Goal: Task Accomplishment & Management: Complete application form

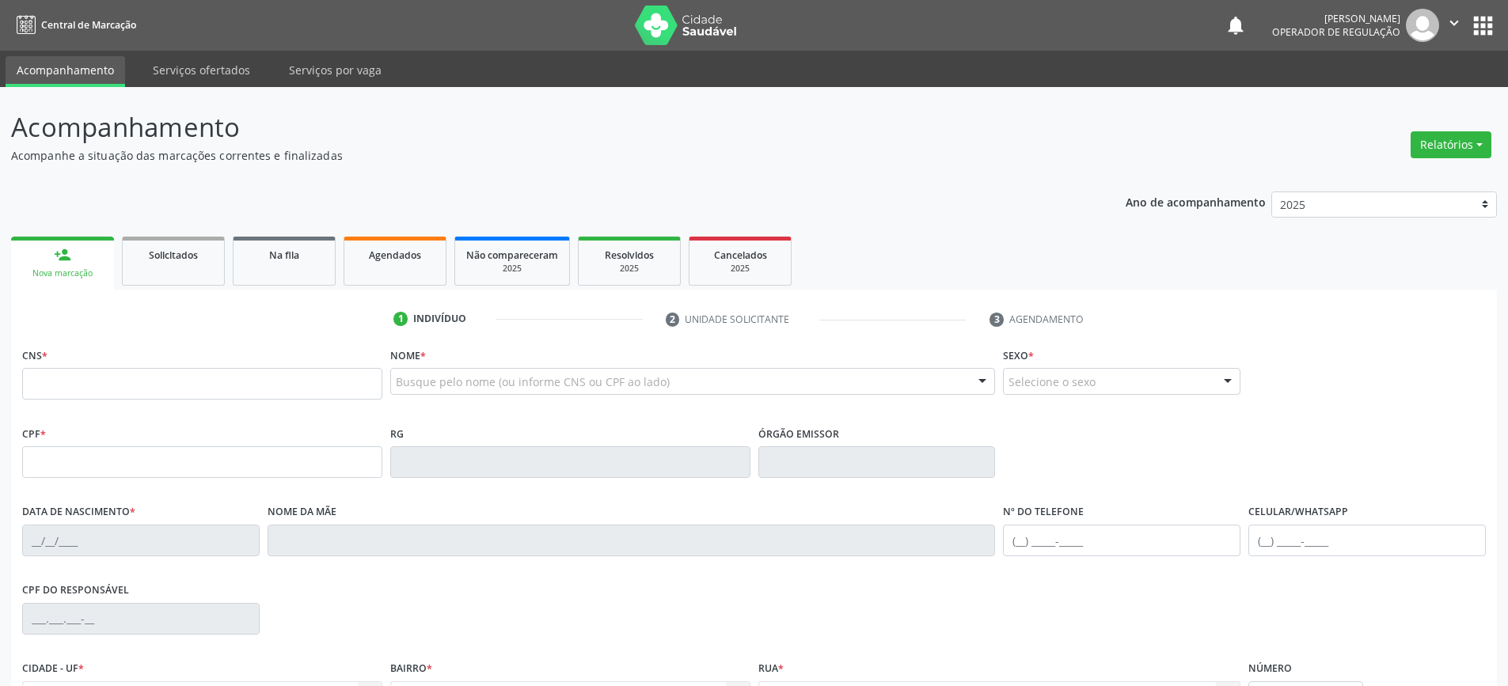
click at [147, 382] on input "text" at bounding box center [202, 384] width 360 height 32
type input "708 0058 8221 5625"
type input "445.932.605-15"
type input "0519191250"
type input "[DATE]"
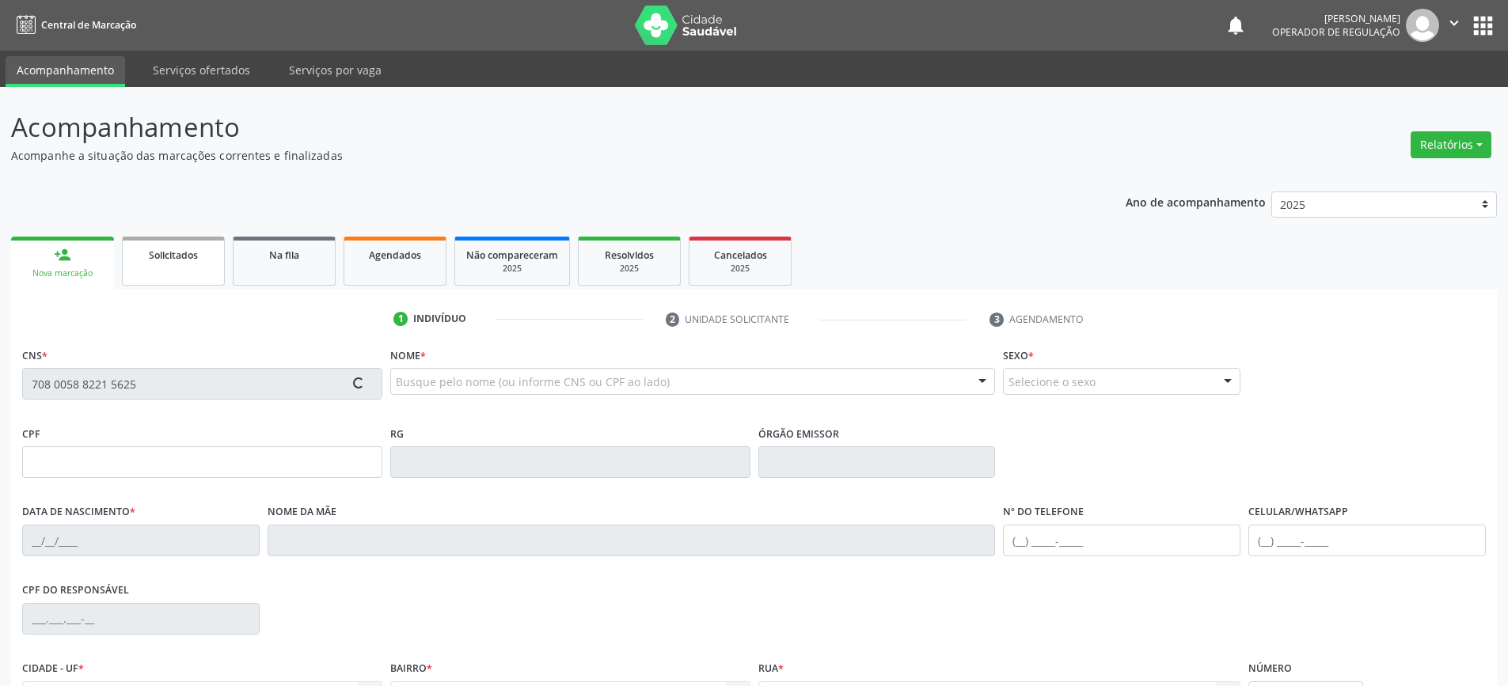
type input "[PHONE_NUMBER]"
type input "445.932.605-15"
type input "S/N"
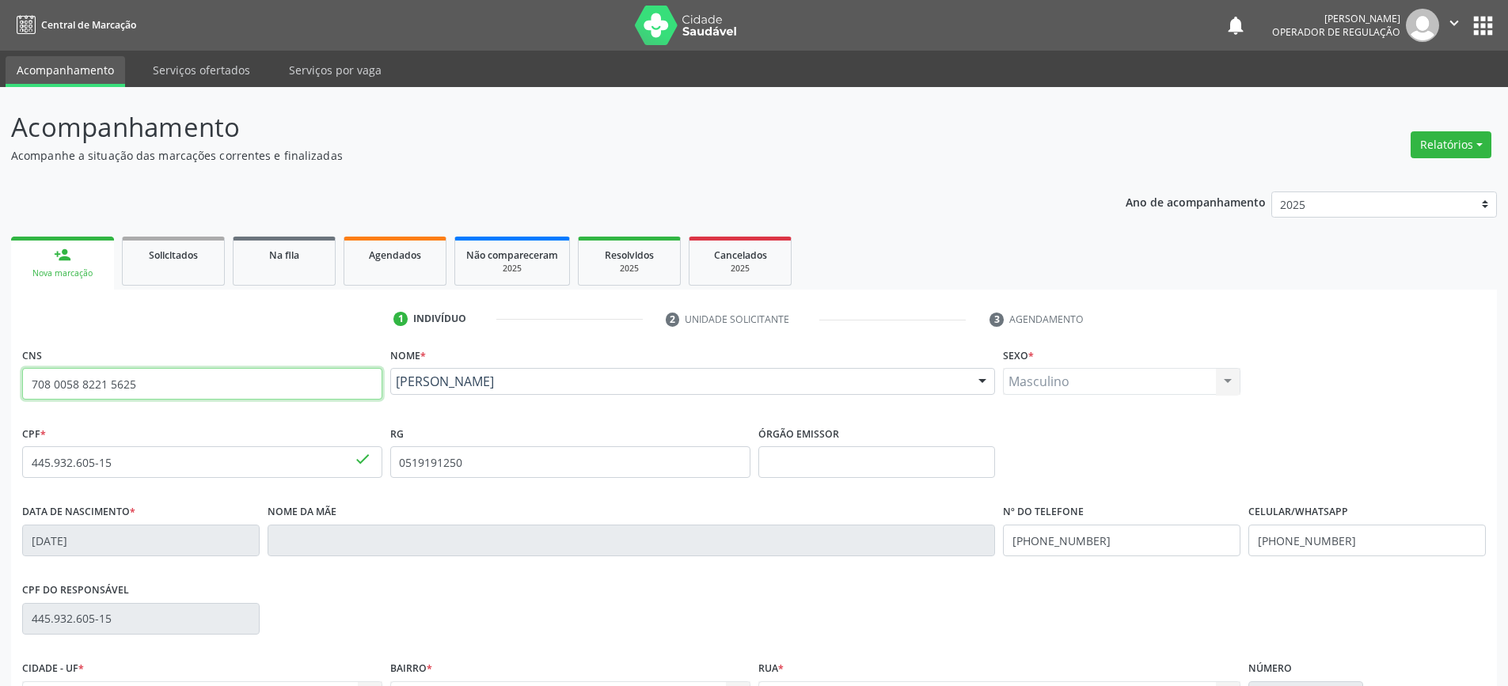
drag, startPoint x: 31, startPoint y: 379, endPoint x: 146, endPoint y: 378, distance: 115.6
click at [146, 378] on input "708 0058 8221 5625" at bounding box center [202, 384] width 360 height 32
click at [403, 260] on span "Agendados" at bounding box center [395, 255] width 52 height 13
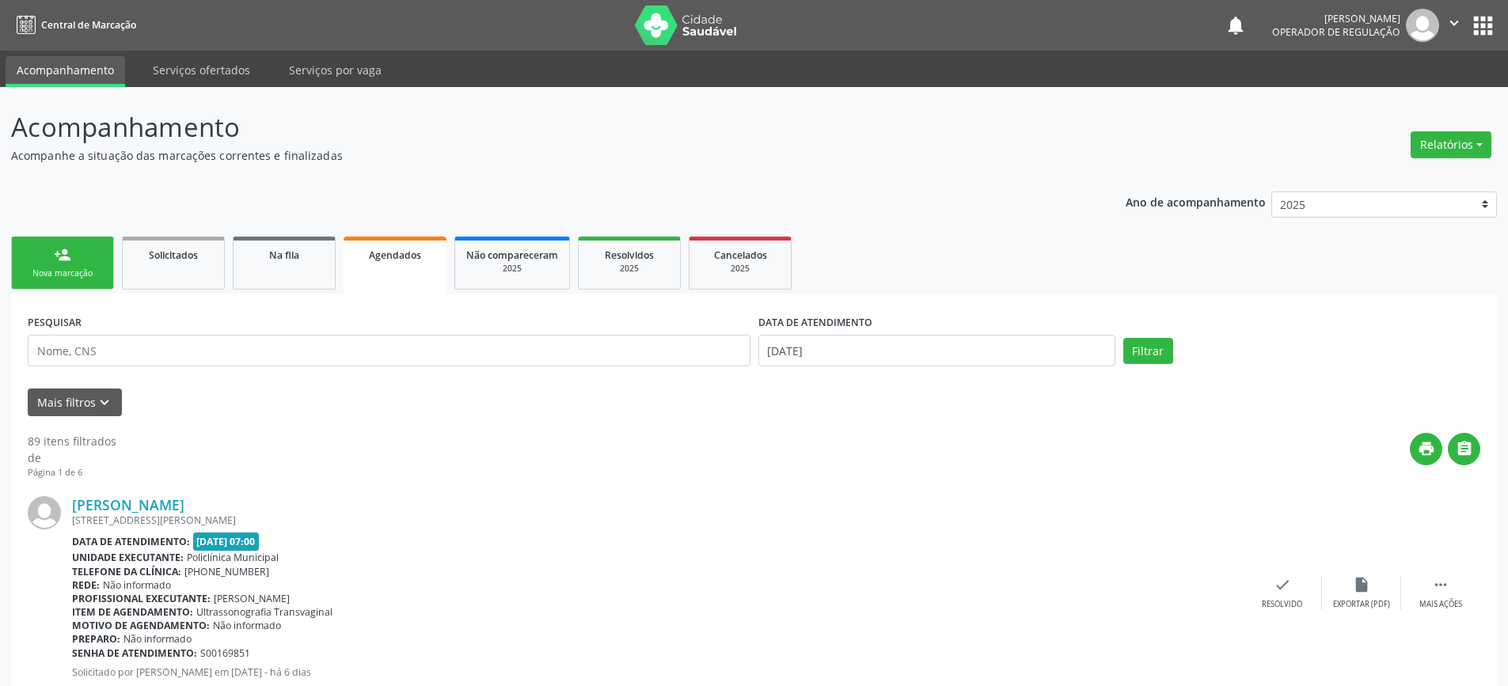
click at [56, 265] on link "person_add Nova marcação" at bounding box center [62, 263] width 103 height 53
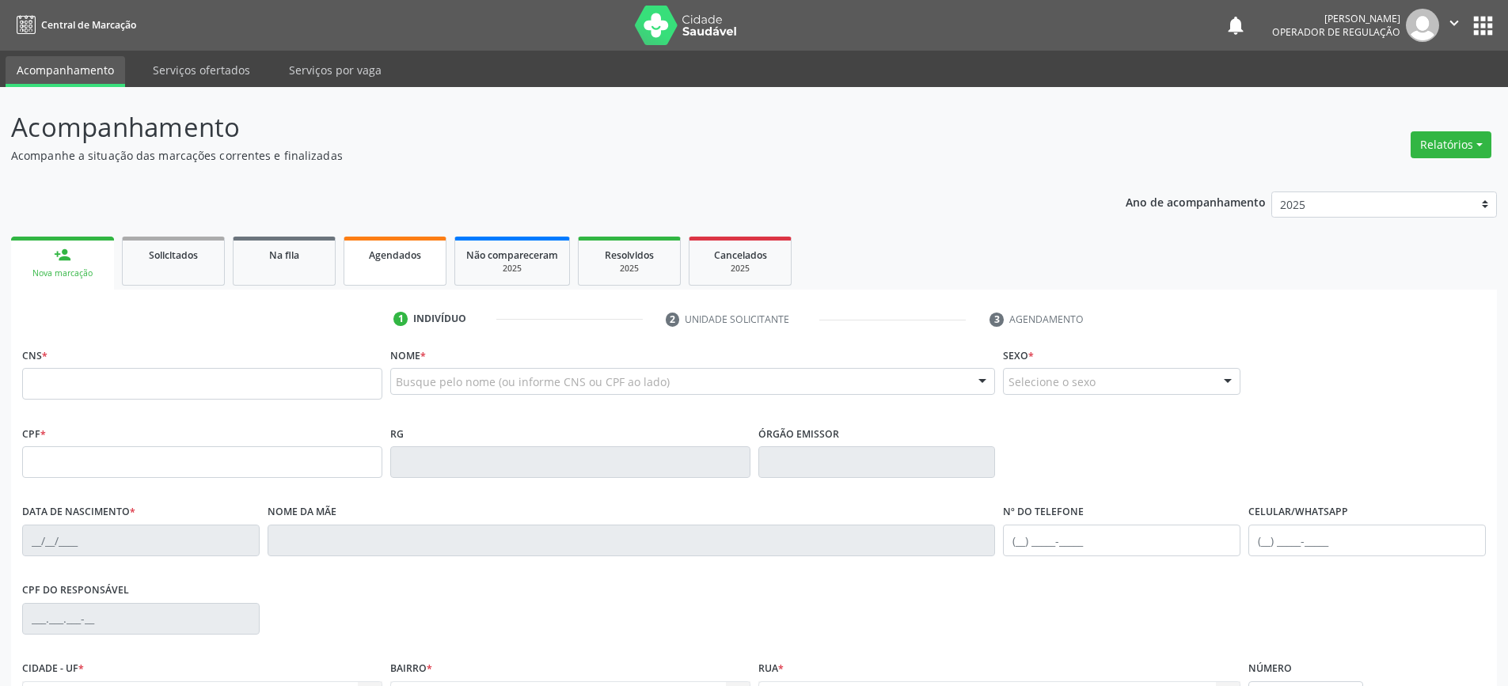
click at [390, 258] on span "Agendados" at bounding box center [395, 255] width 52 height 13
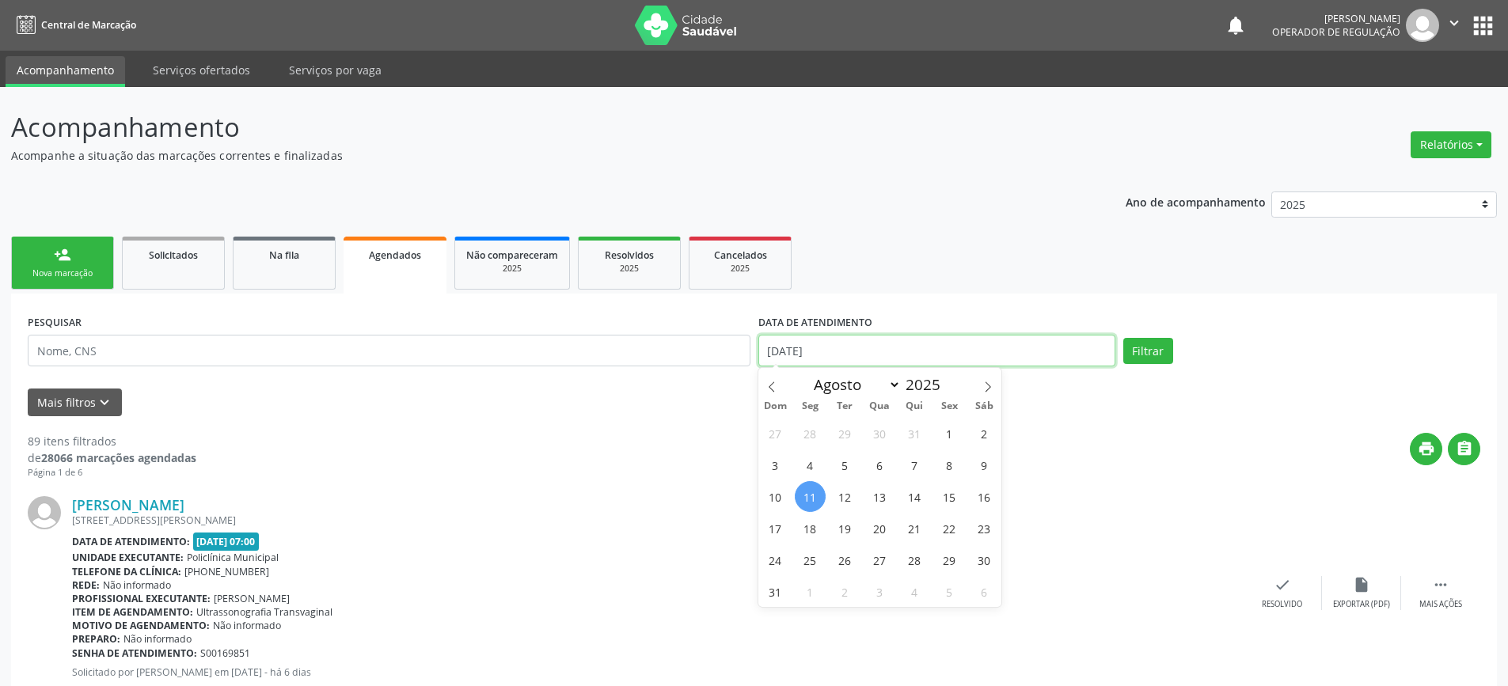
drag, startPoint x: 842, startPoint y: 354, endPoint x: 760, endPoint y: 361, distance: 82.6
click at [760, 361] on input "[DATE]" at bounding box center [936, 351] width 357 height 32
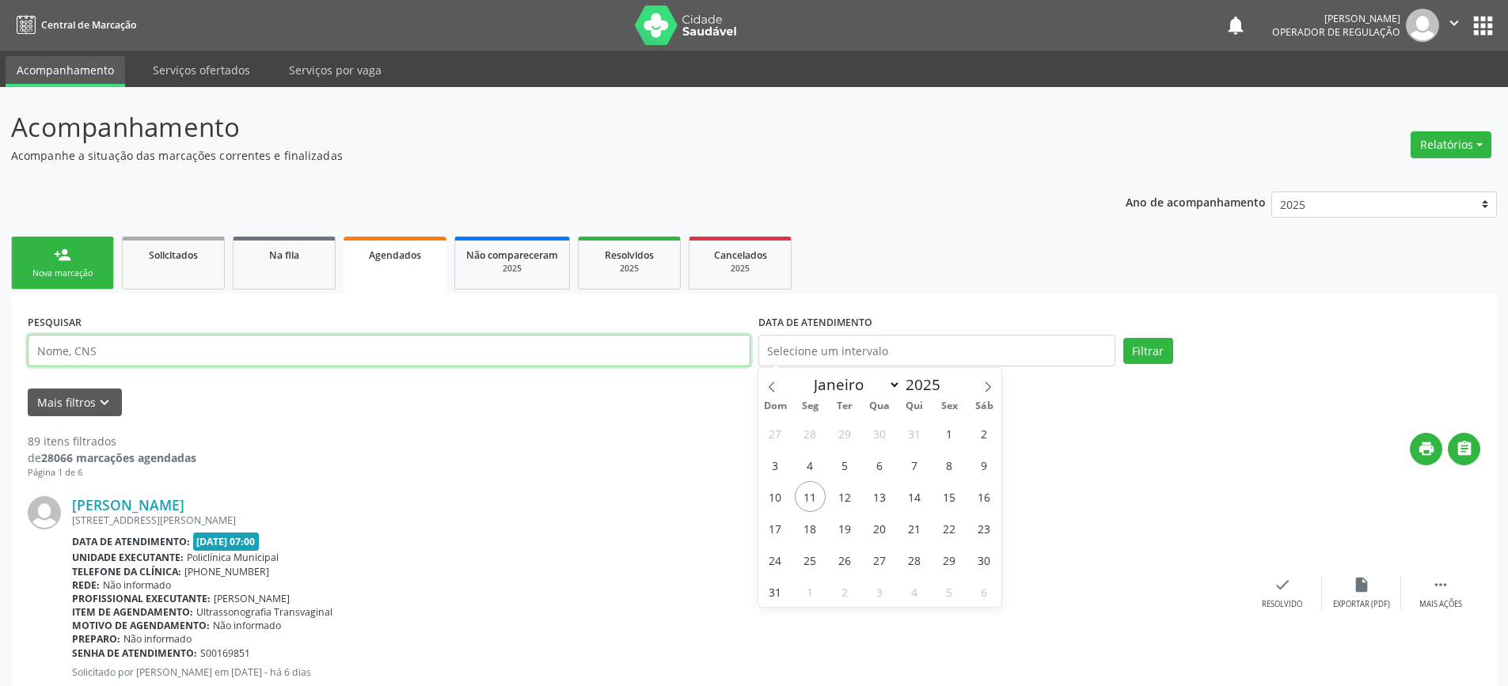
click at [194, 348] on input "text" at bounding box center [389, 351] width 723 height 32
paste input "708 0058 8221 5625"
type input "708 0058 8221 5625"
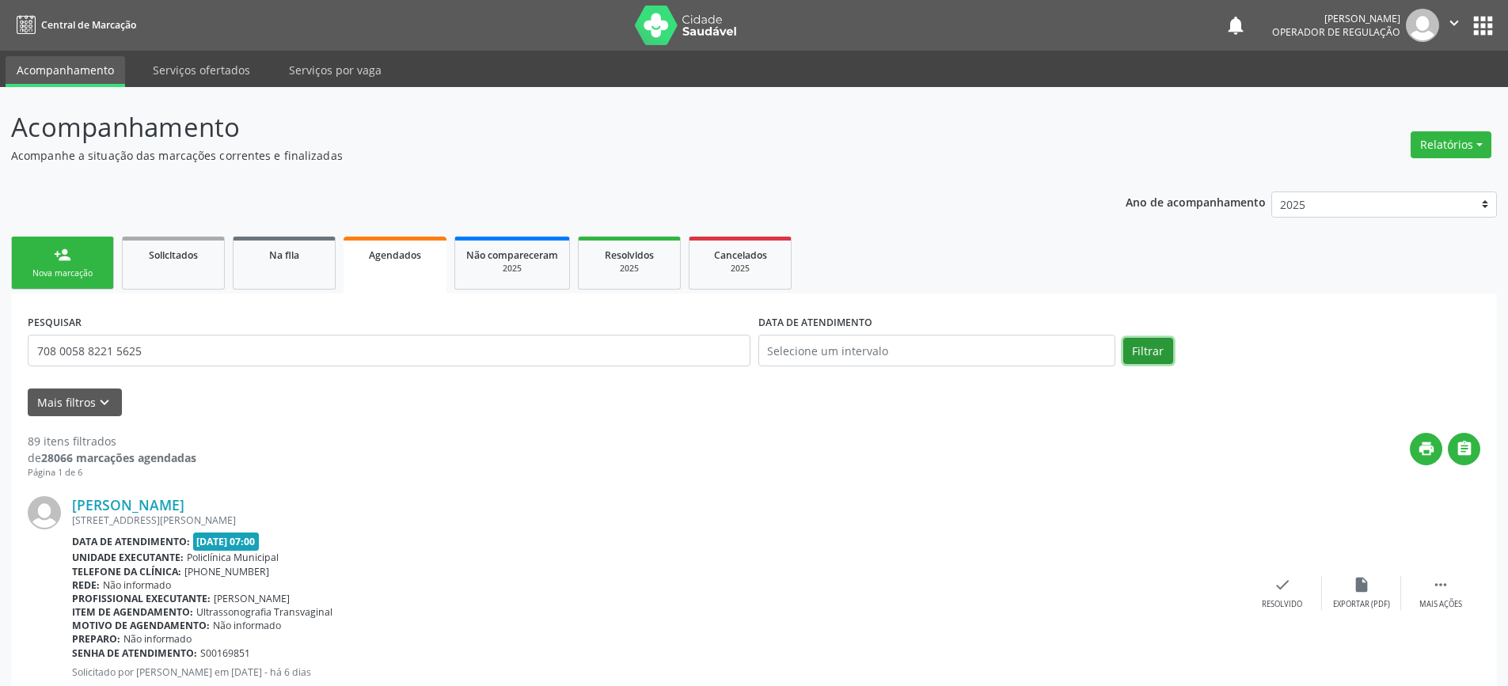
click at [1144, 347] on button "Filtrar" at bounding box center [1148, 351] width 50 height 27
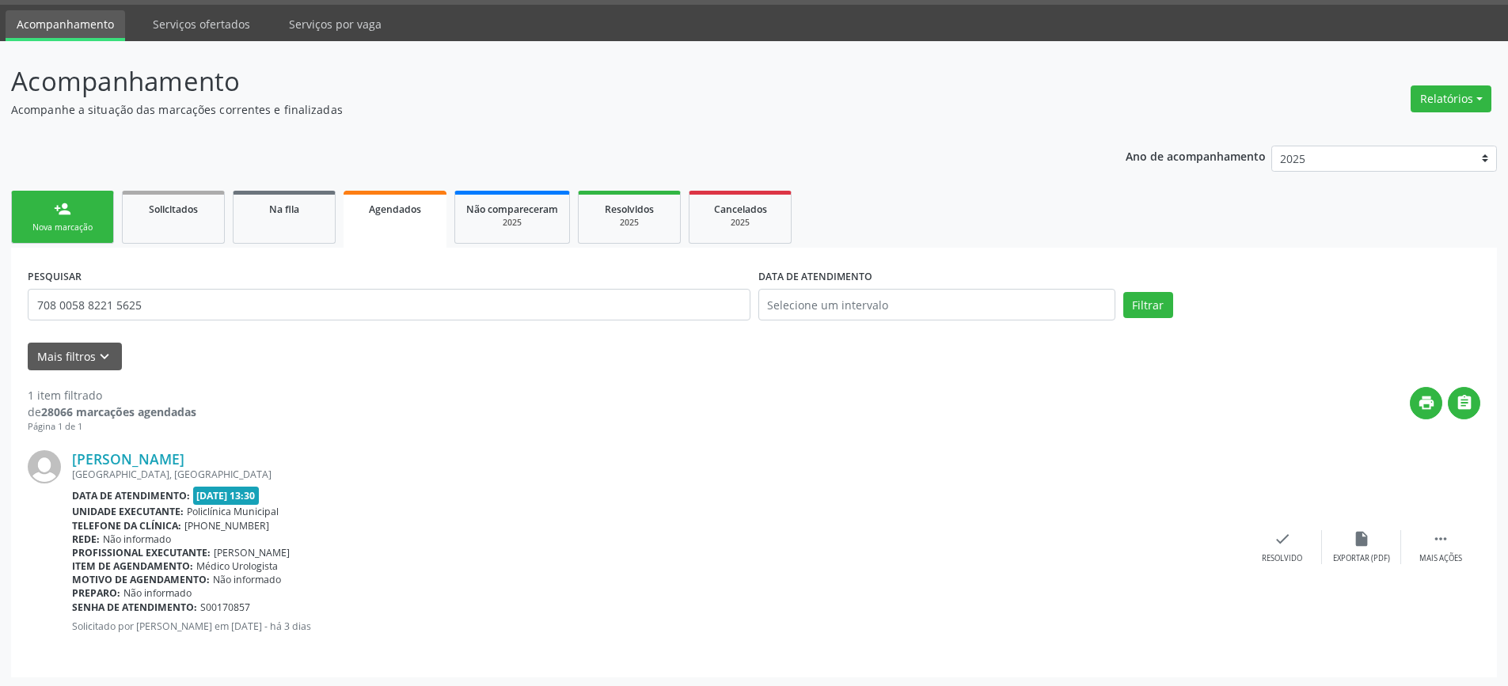
scroll to position [48, 0]
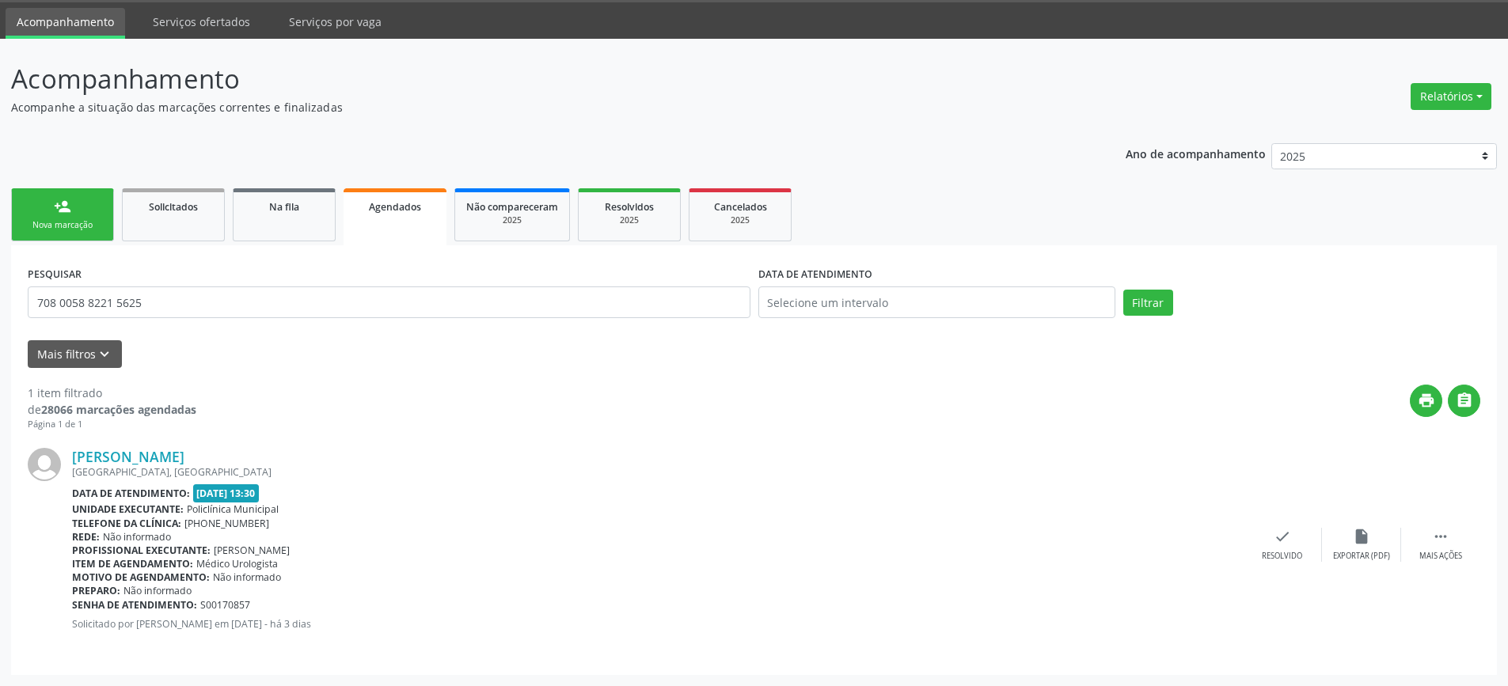
click at [79, 211] on link "person_add Nova marcação" at bounding box center [62, 214] width 103 height 53
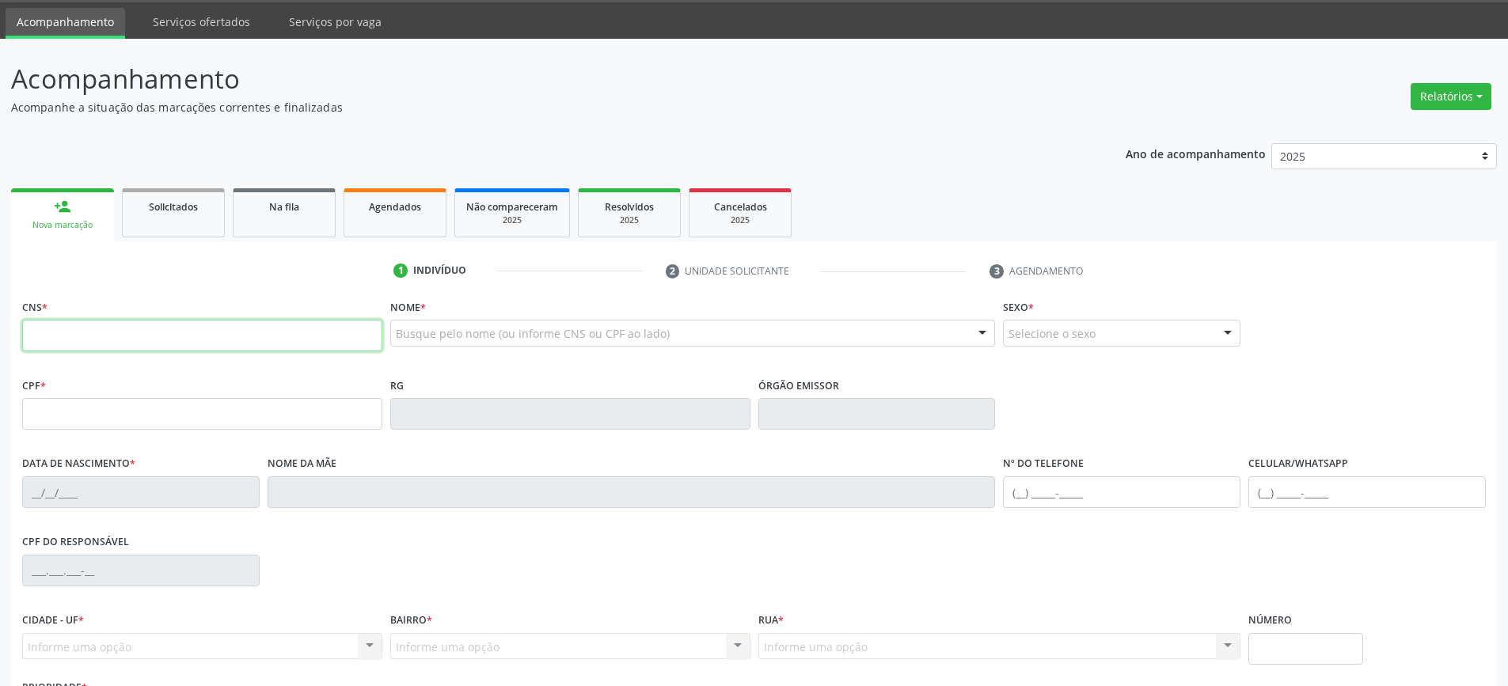
click at [100, 335] on input "text" at bounding box center [202, 336] width 360 height 32
type input "700 6079 3960 9067"
type input "1669637557"
type input "[DATE]"
type input "093.480.525-35"
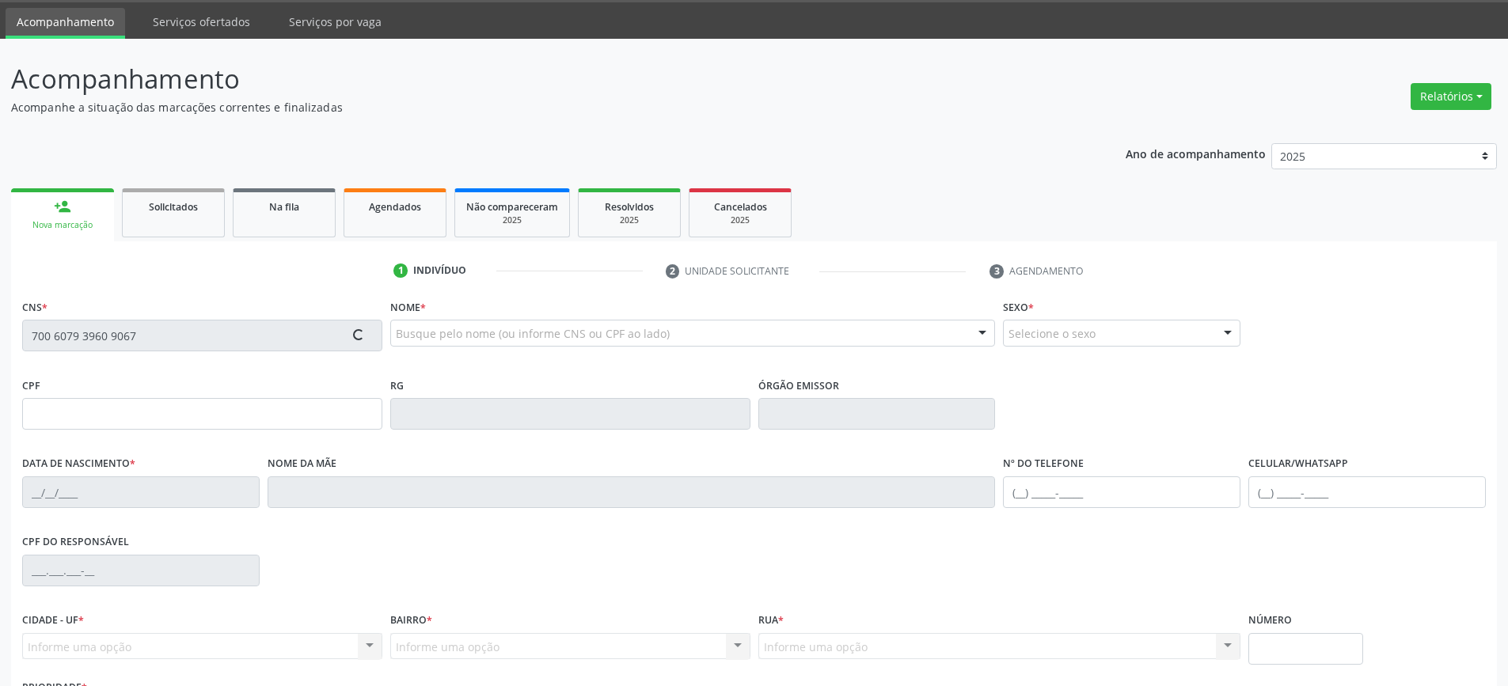
type input "sn"
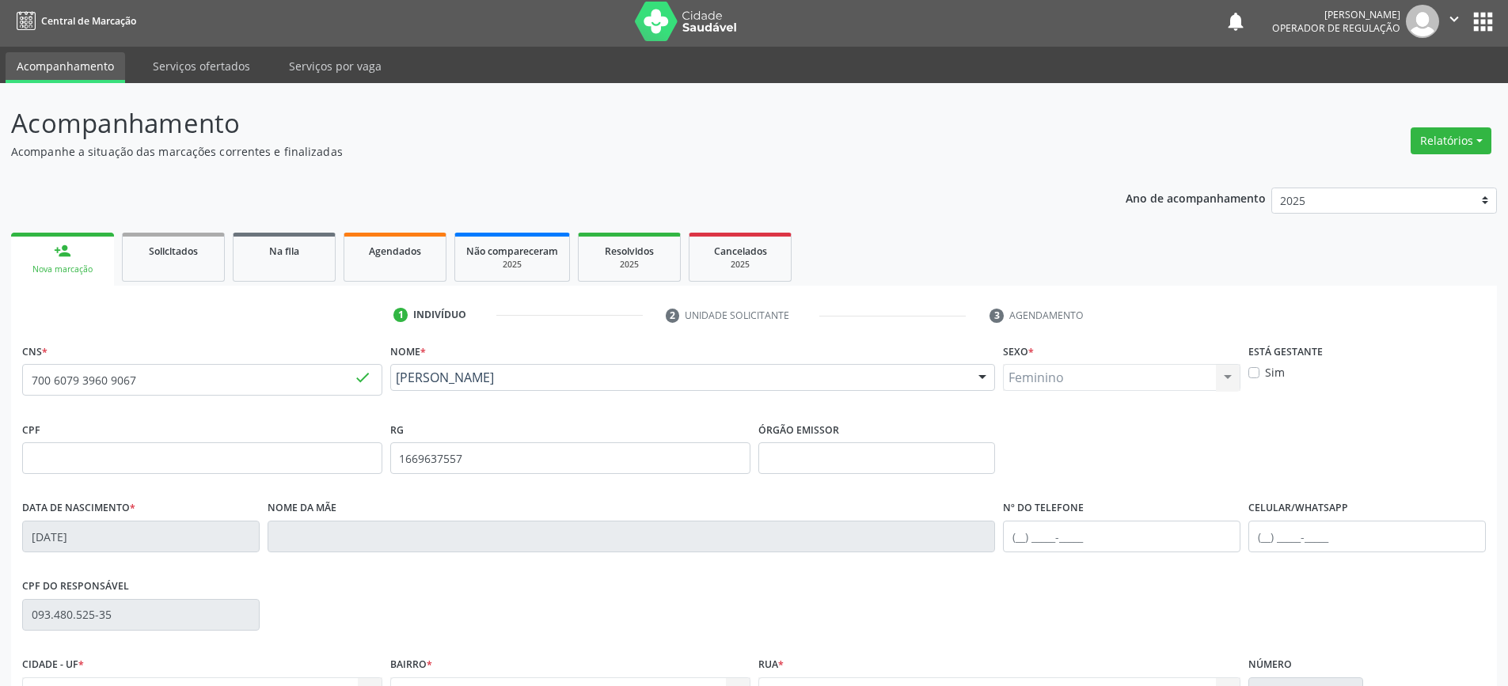
scroll to position [0, 0]
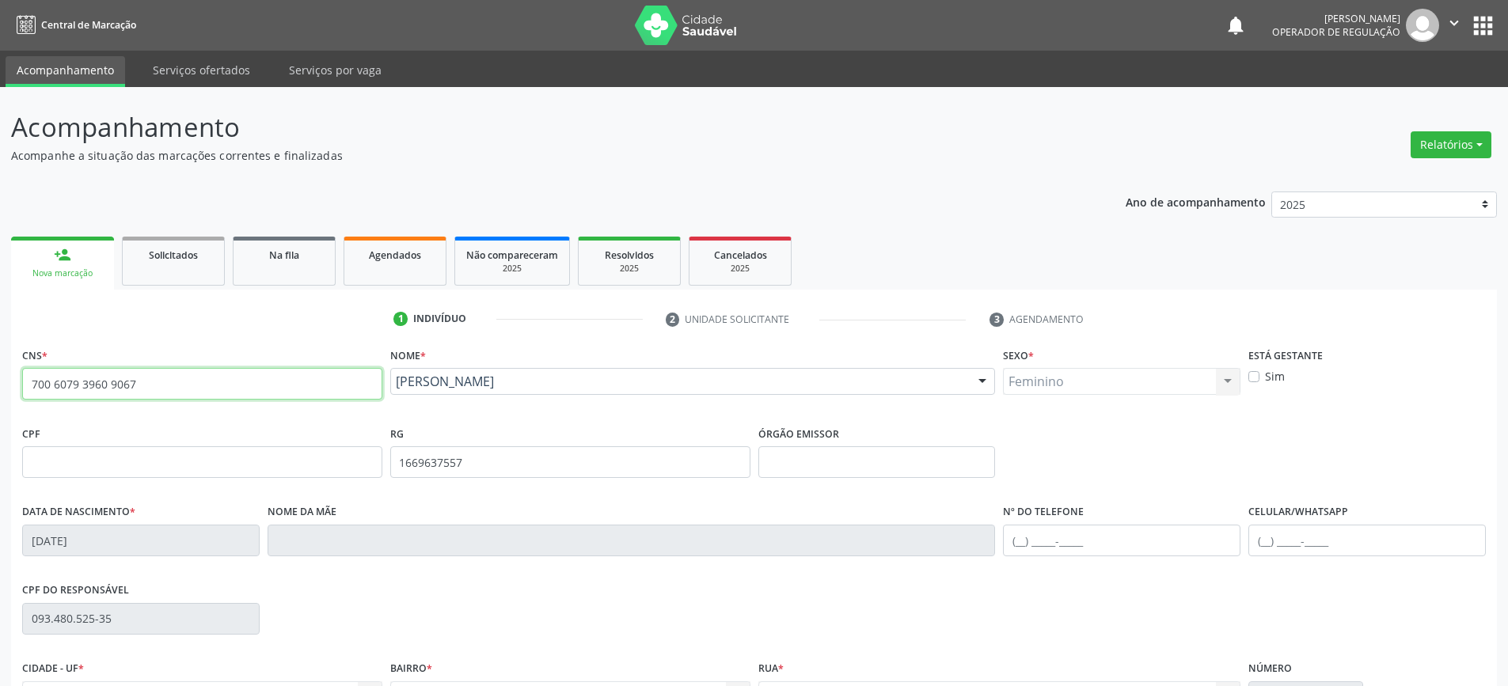
drag, startPoint x: 150, startPoint y: 379, endPoint x: 0, endPoint y: 416, distance: 154.2
click at [0, 416] on div "Acompanhamento Acompanhe a situação das marcações correntes e finalizadas Relat…" at bounding box center [754, 472] width 1508 height 771
click at [69, 264] on link "person_add Nova marcação" at bounding box center [62, 263] width 103 height 53
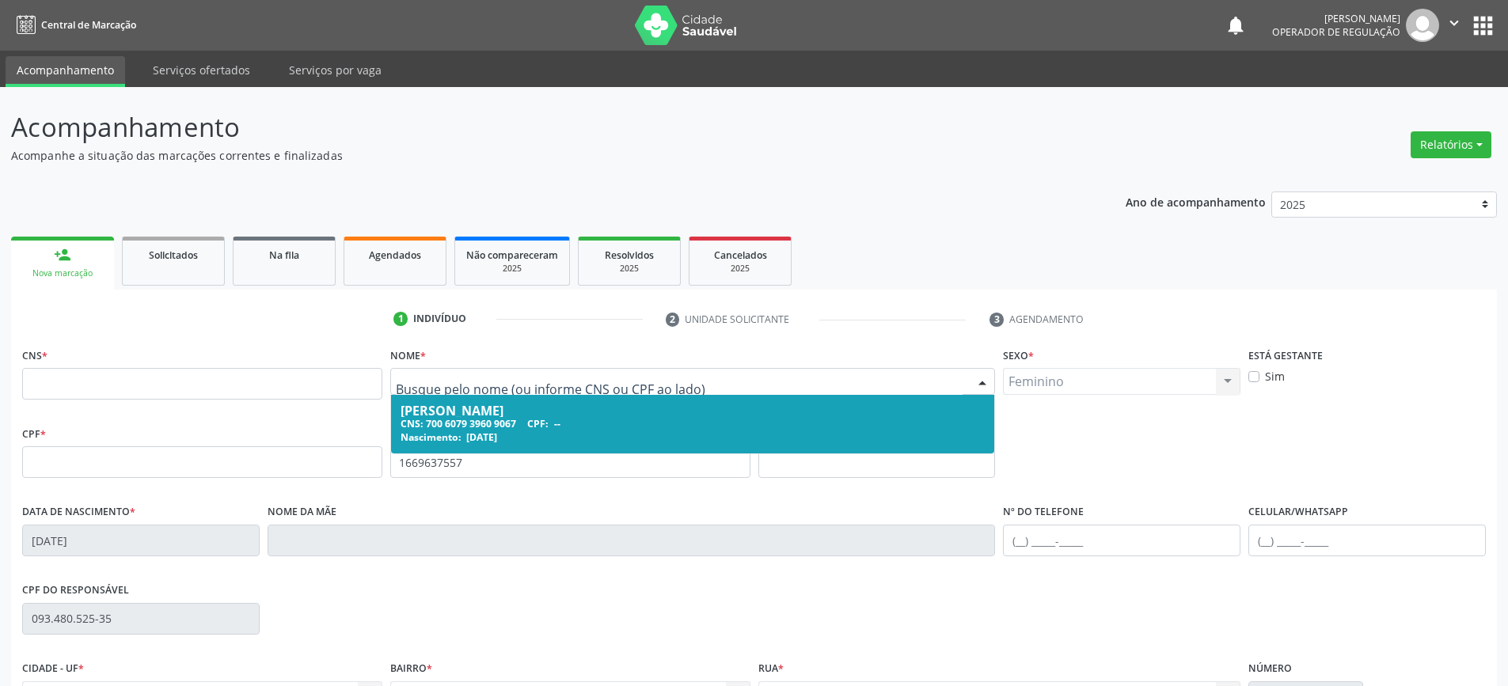
drag, startPoint x: 569, startPoint y: 372, endPoint x: 352, endPoint y: 397, distance: 218.3
click at [352, 397] on div "CNS * Nome * [PERSON_NAME] CNS: 700 6079 3960 9067 CPF: -- Nascimento: [DATE] N…" at bounding box center [753, 383] width 1471 height 78
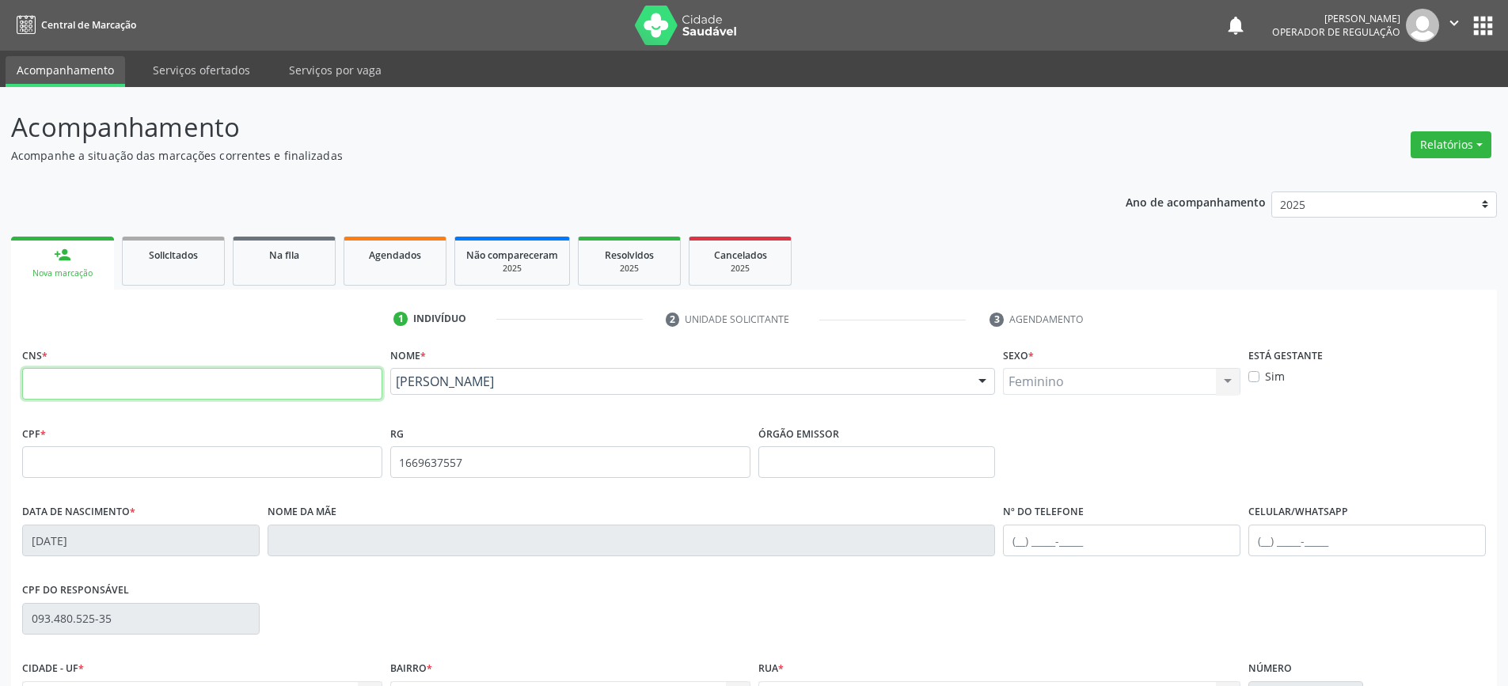
click at [306, 397] on input "text" at bounding box center [202, 384] width 360 height 32
